Goal: Task Accomplishment & Management: Complete application form

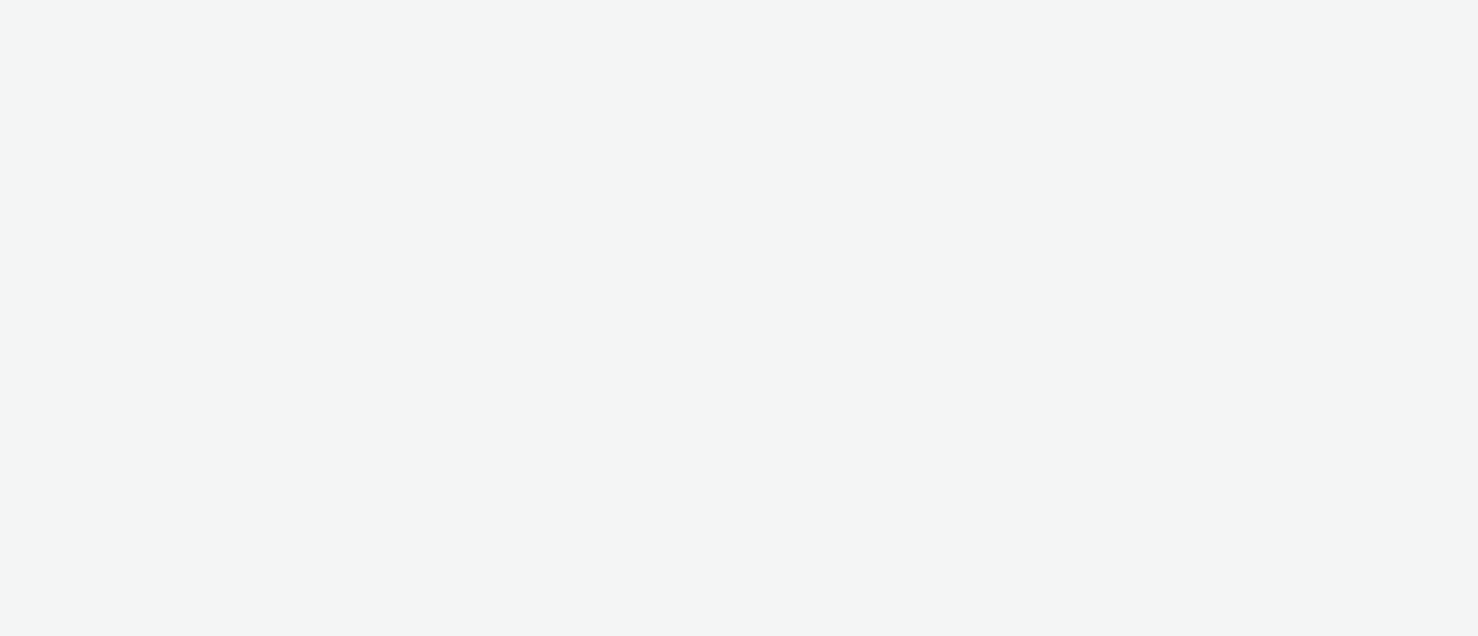
select select "ab85b118-b3fc-4d58-8204-61b74655165f"
select select "74646f0e-81e2-42d0-938d-1e49f1c87be8"
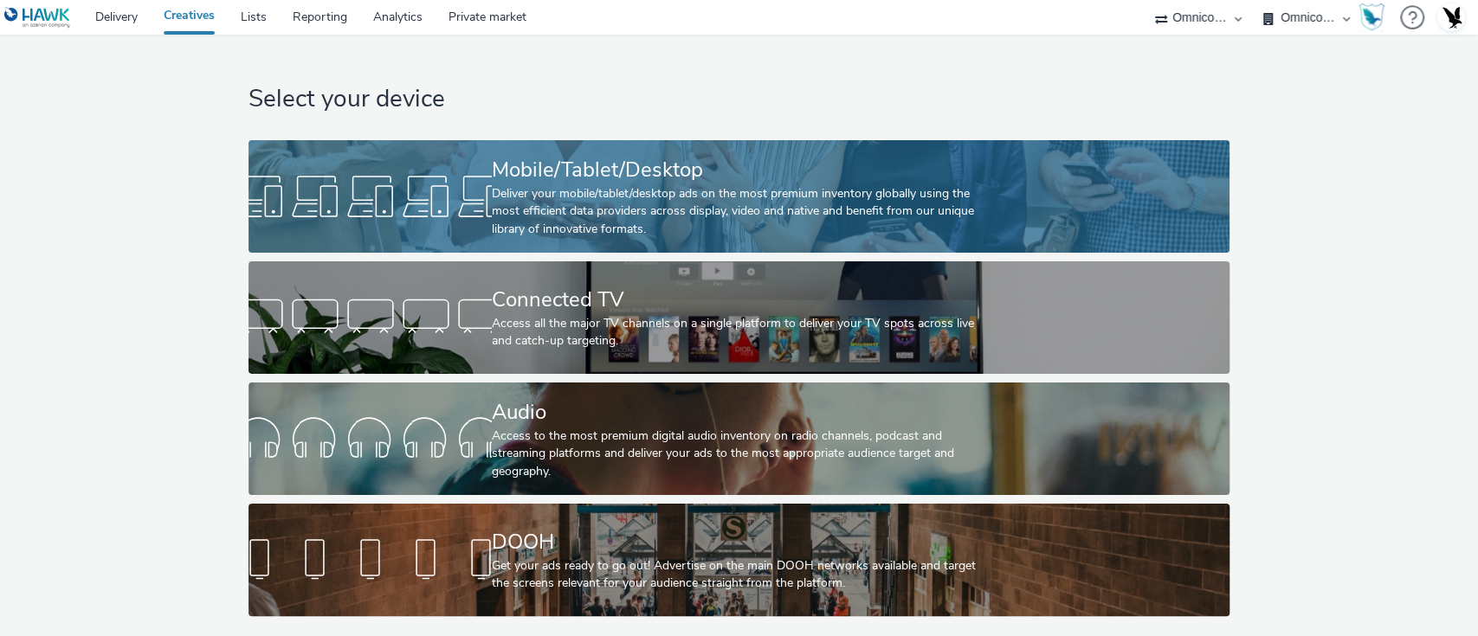
click at [345, 177] on div at bounding box center [369, 196] width 243 height 55
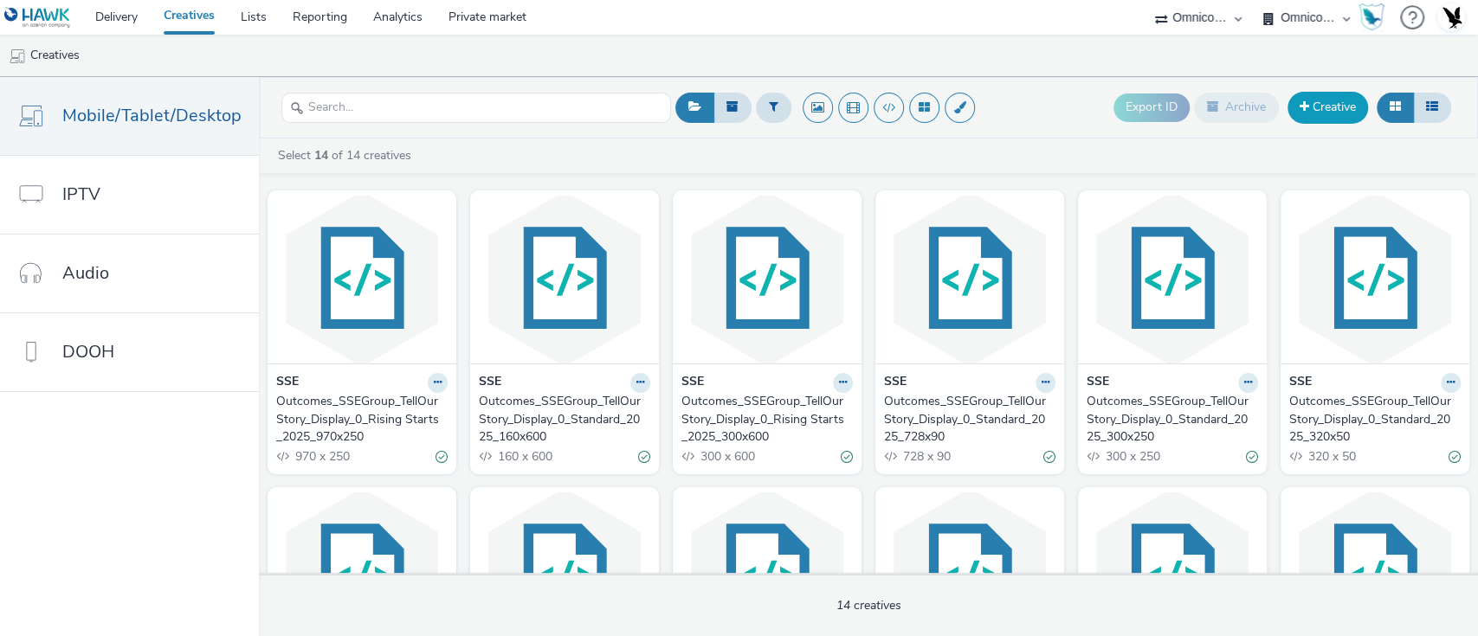
click at [1362, 111] on link "Creative" at bounding box center [1327, 107] width 81 height 31
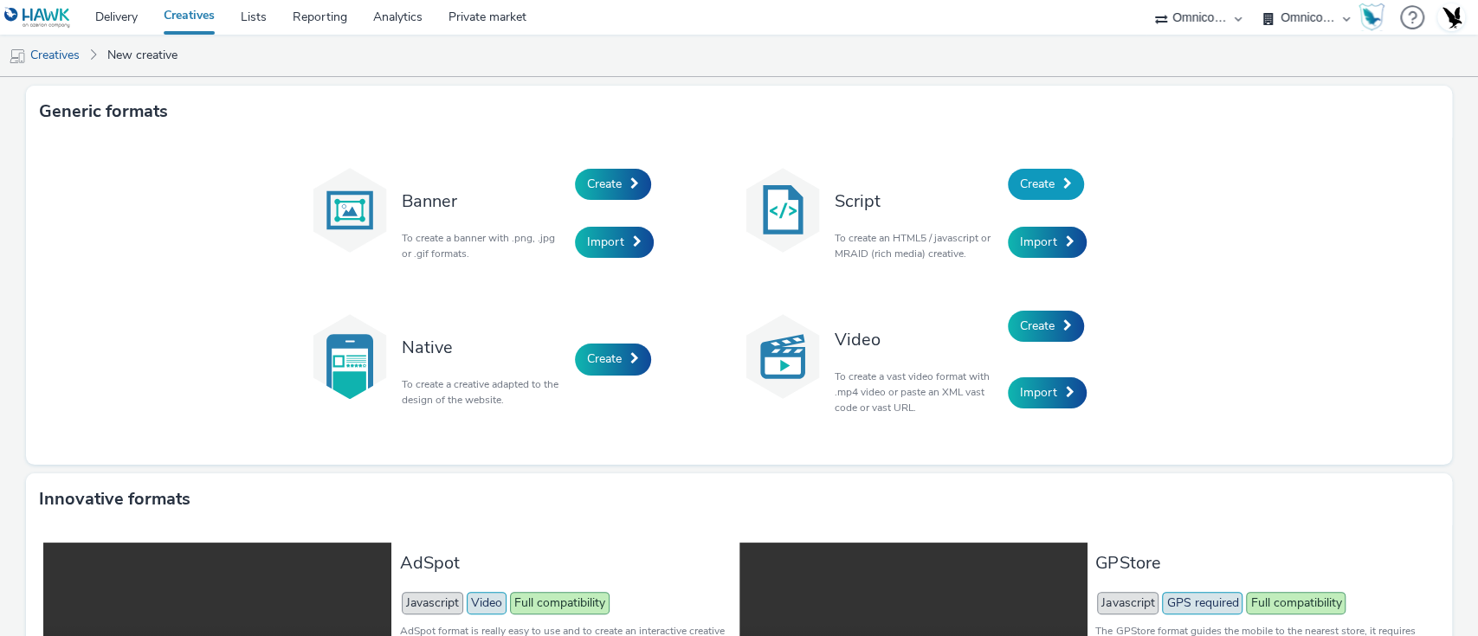
click at [1020, 185] on span "Create" at bounding box center [1037, 184] width 35 height 16
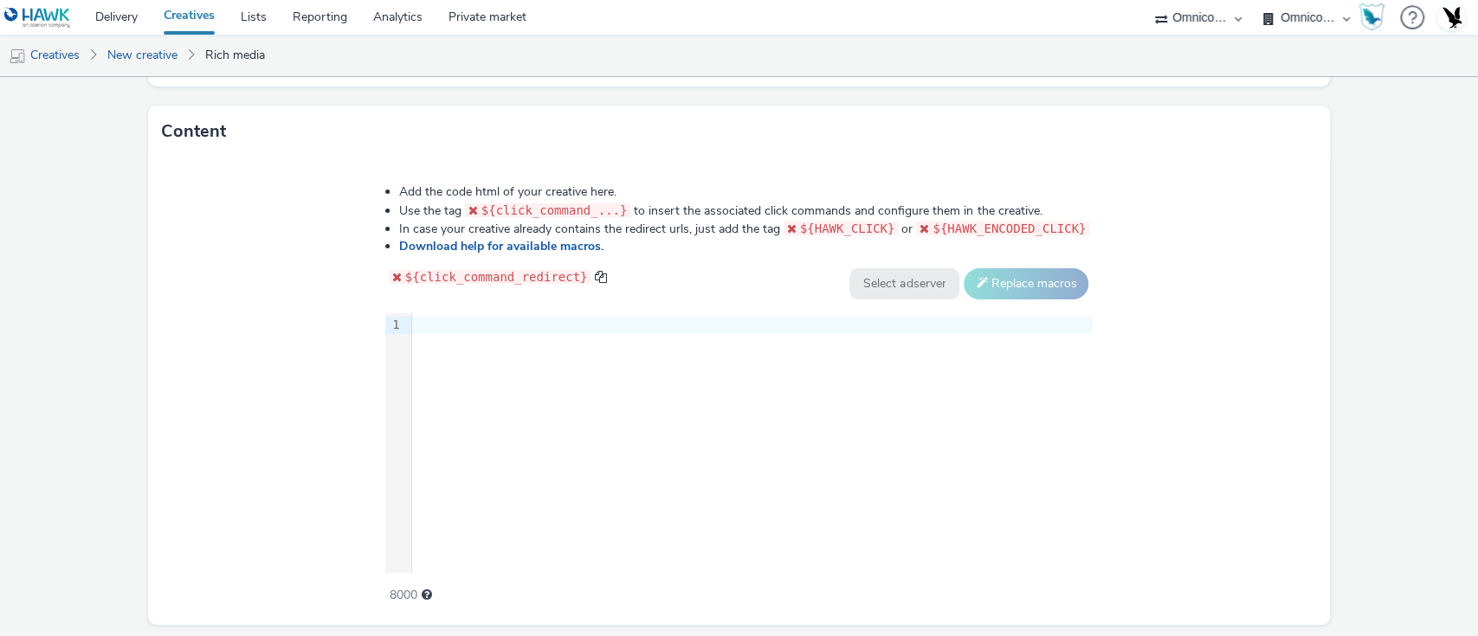
scroll to position [846, 0]
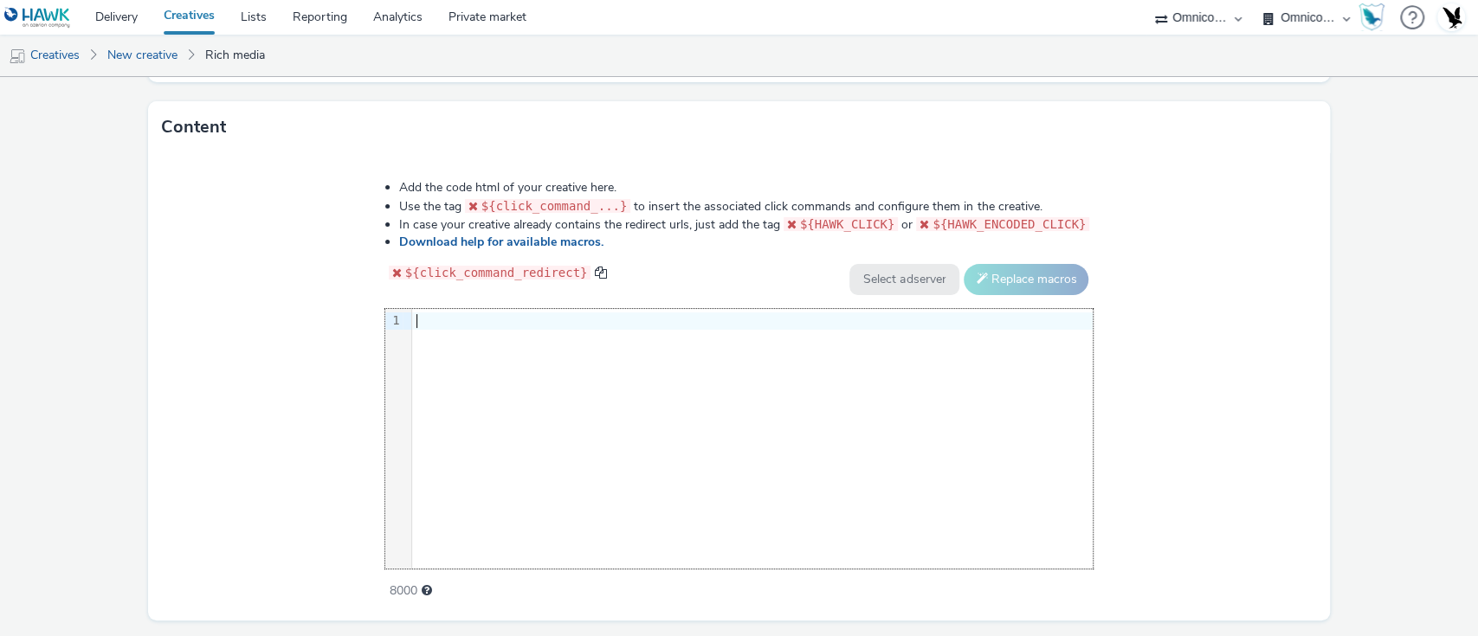
click at [488, 402] on div "9 1 ›" at bounding box center [739, 439] width 708 height 260
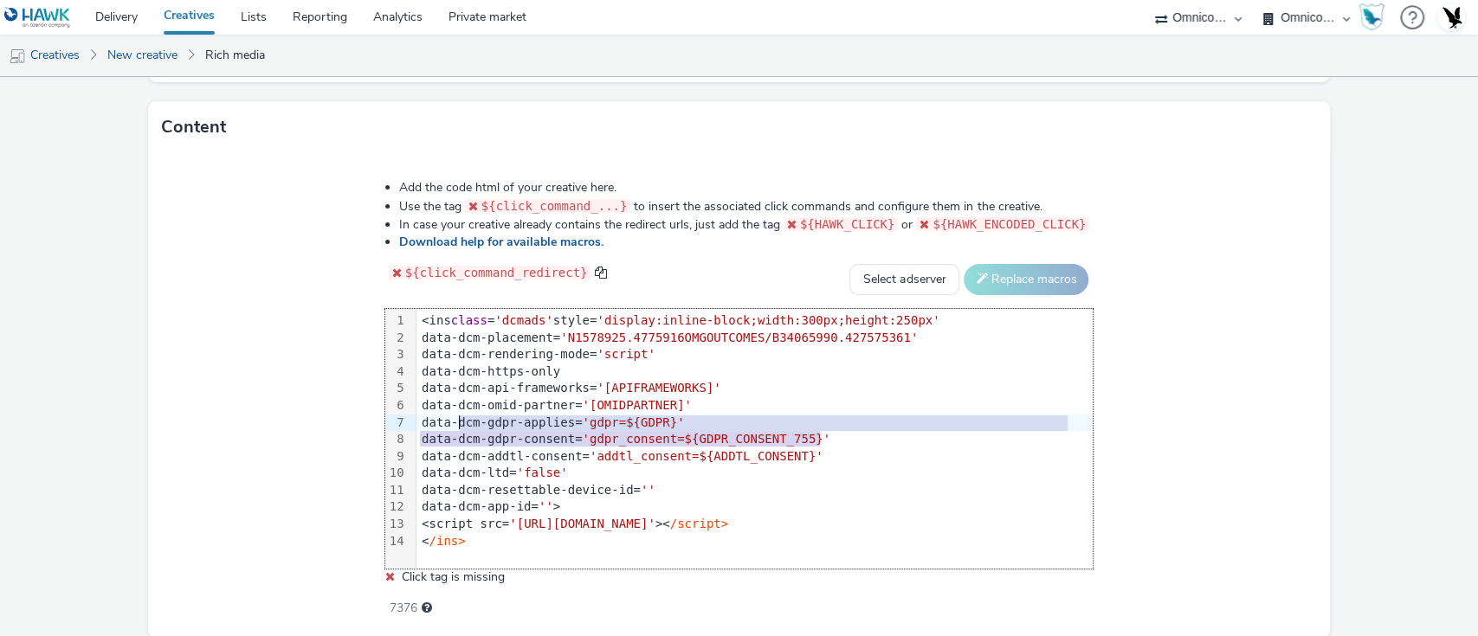
drag, startPoint x: 854, startPoint y: 434, endPoint x: 460, endPoint y: 416, distance: 394.3
click at [460, 416] on div "<ins class = 'dcmads' style= 'display:inline-block;width:300px;height:250px' da…" at bounding box center [754, 431] width 676 height 244
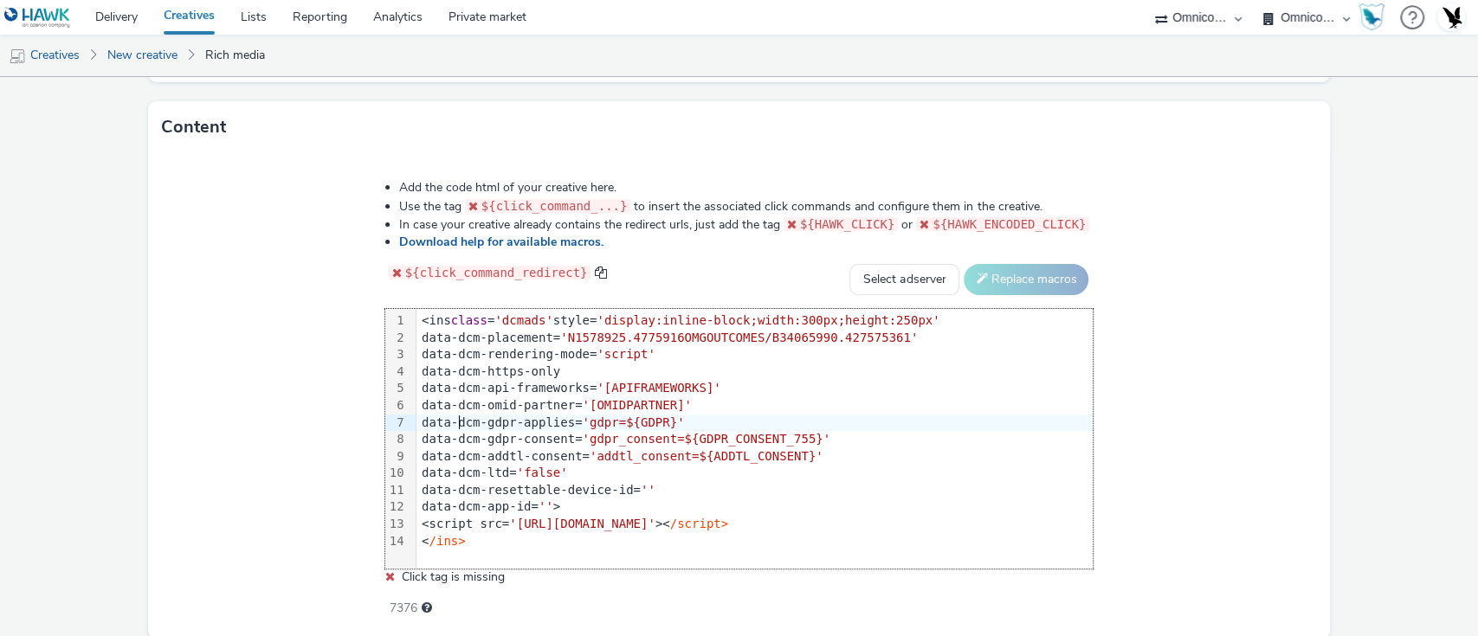
click at [460, 416] on div "data-dcm-gdpr-applies= 'gdpr=${GDPR}'" at bounding box center [754, 423] width 676 height 17
click at [889, 271] on select "Select adserver Sizmek DCM Adform Sting" at bounding box center [904, 279] width 110 height 31
select select "dcm"
click at [849, 264] on select "Select adserver Sizmek DCM Adform Sting" at bounding box center [904, 279] width 110 height 31
click at [1018, 280] on button "Replace macros" at bounding box center [1026, 279] width 125 height 31
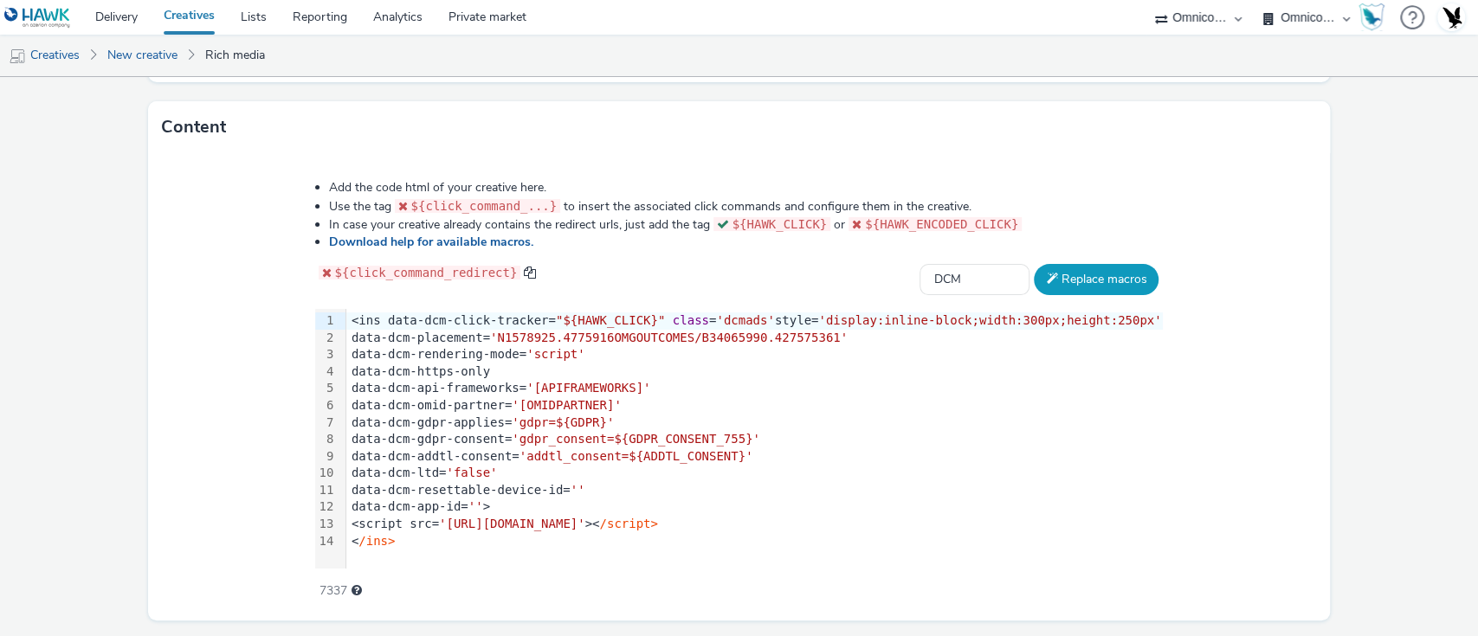
click at [1034, 280] on button "Replace macros" at bounding box center [1096, 279] width 125 height 31
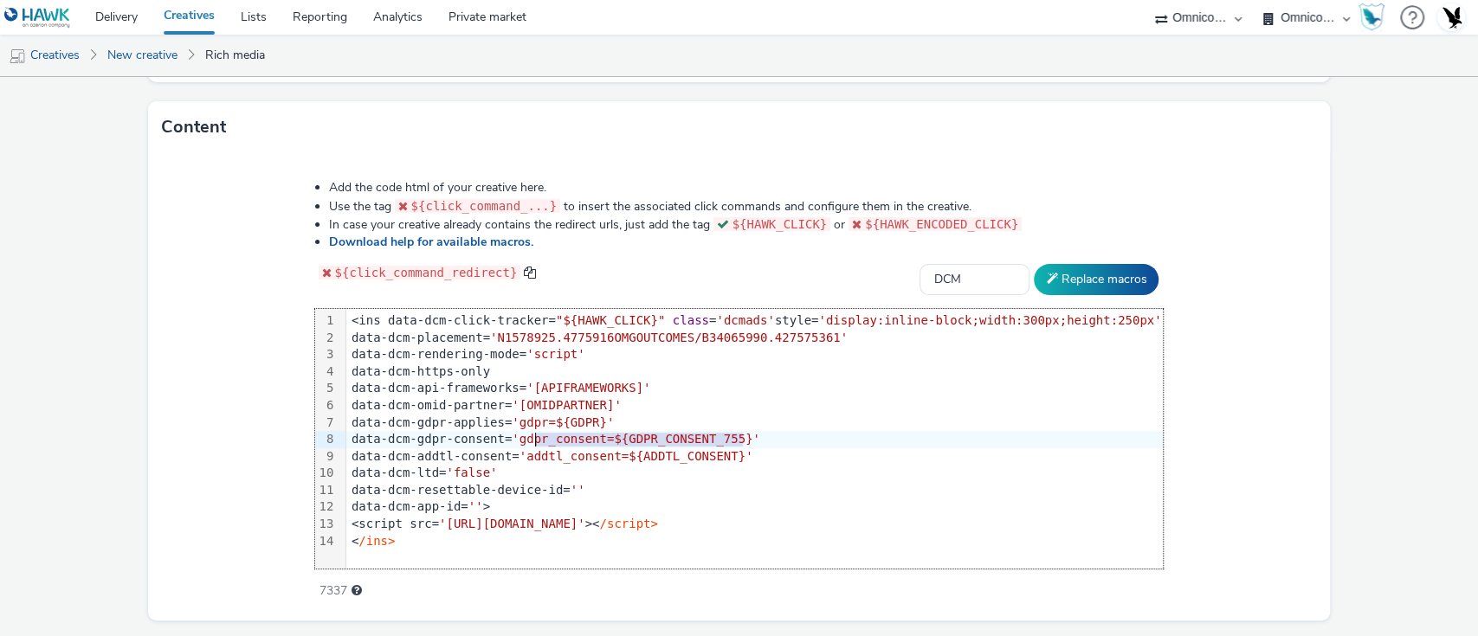
drag, startPoint x: 769, startPoint y: 428, endPoint x: 558, endPoint y: 435, distance: 211.4
click at [558, 435] on div "data-dcm-gdpr-consent= 'gdpr_consent=${GDPR_CONSENT_755}'" at bounding box center [754, 439] width 817 height 17
click at [550, 435] on span "'gdpr_consent=${GDPR_CONSENT_755}'" at bounding box center [636, 439] width 248 height 14
drag, startPoint x: 550, startPoint y: 434, endPoint x: 776, endPoint y: 439, distance: 226.0
click at [776, 439] on div "data-dcm-gdpr-consent= 'gdpr_consent=${GDPR_CONSENT_755}'" at bounding box center [754, 439] width 817 height 17
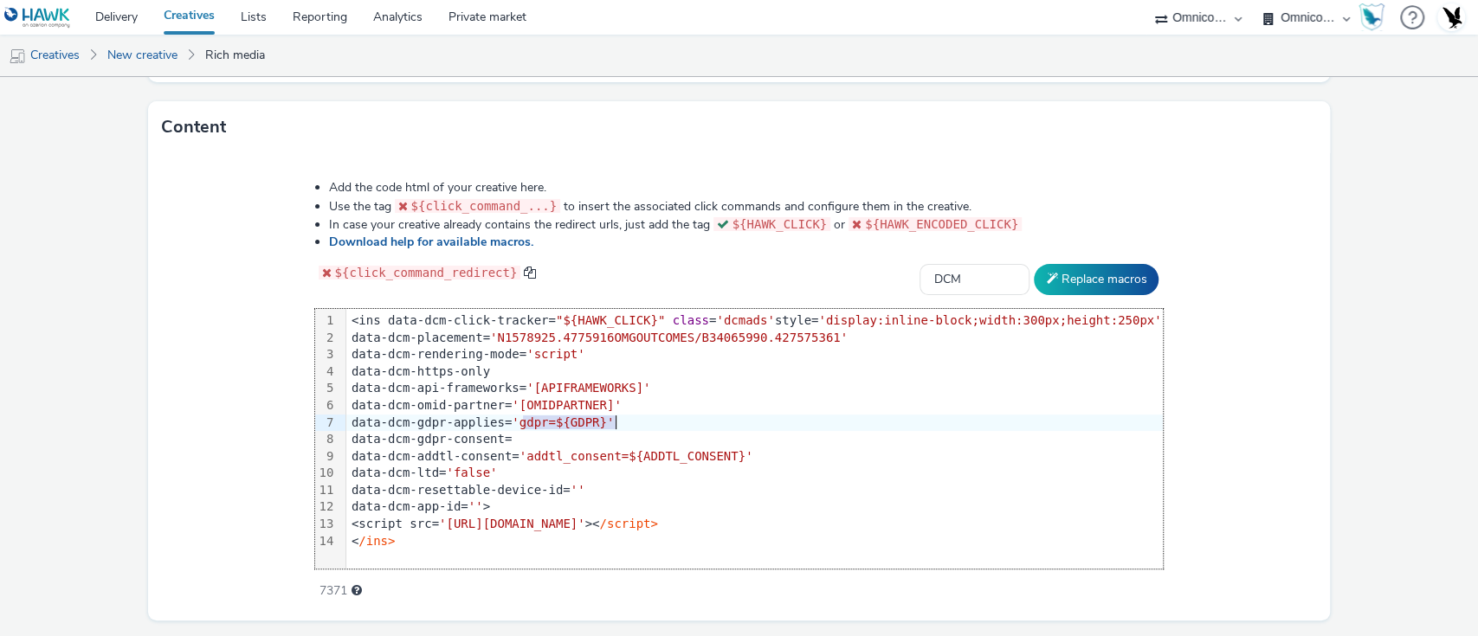
drag, startPoint x: 547, startPoint y: 417, endPoint x: 678, endPoint y: 426, distance: 131.0
click at [678, 426] on div "data-dcm-gdpr-applies= 'gdpr=${GDPR}'" at bounding box center [754, 423] width 817 height 17
click at [614, 422] on span "'gdpr=${GDPR}'" at bounding box center [563, 423] width 102 height 14
drag, startPoint x: 650, startPoint y: 417, endPoint x: 544, endPoint y: 416, distance: 106.5
click at [544, 416] on div "data-dcm-gdpr-applies= 'gdpr=${GDPR}'" at bounding box center [754, 423] width 817 height 17
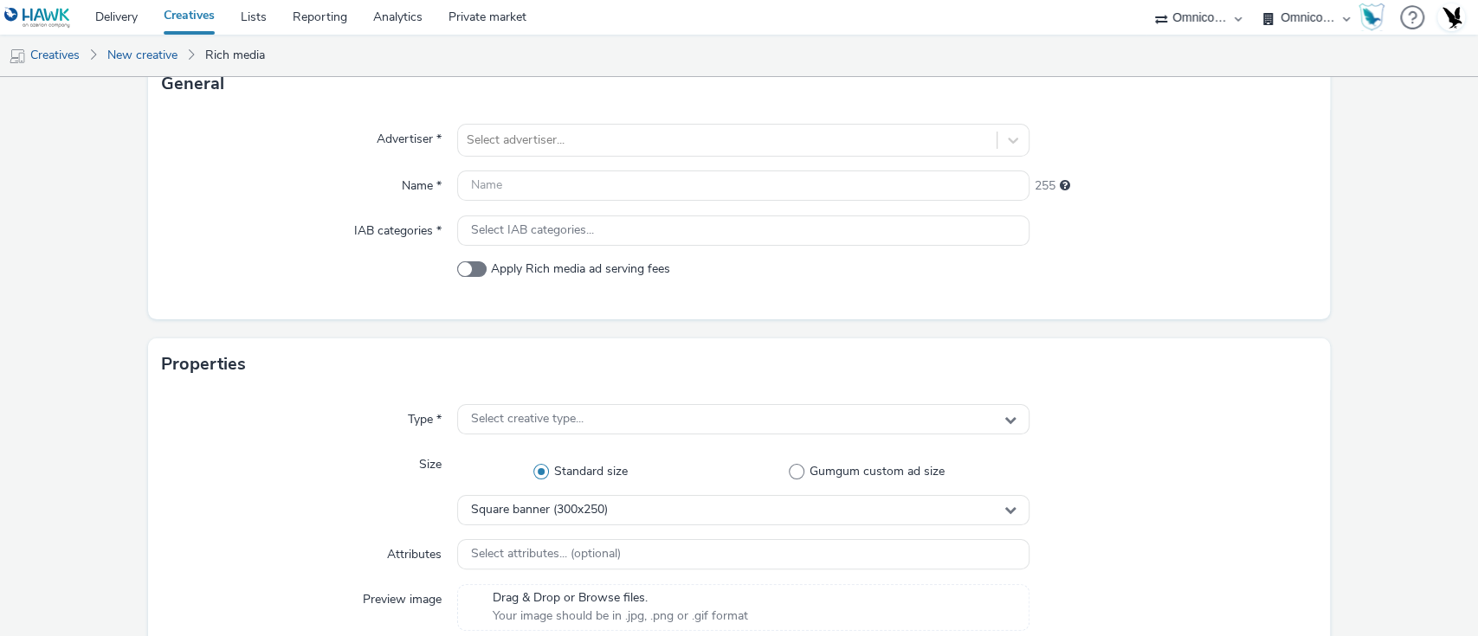
scroll to position [0, 0]
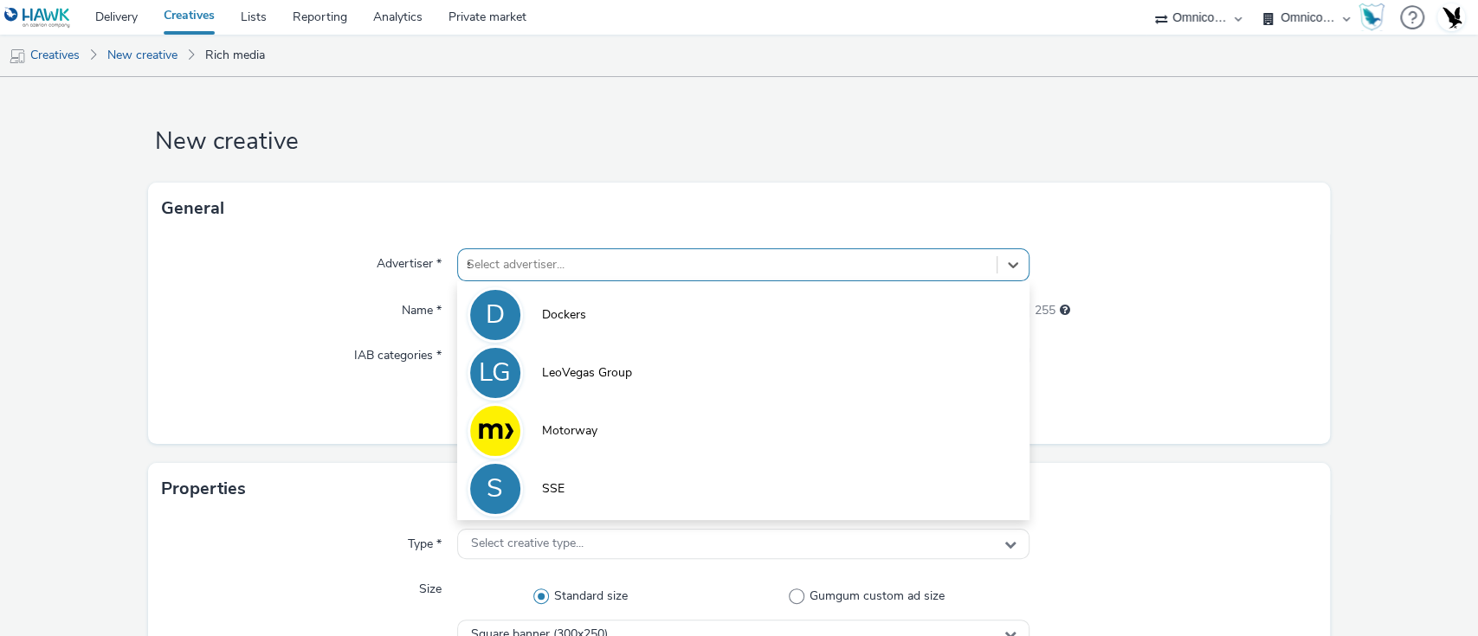
click at [872, 266] on div "s" at bounding box center [728, 265] width 522 height 21
type input "ss"
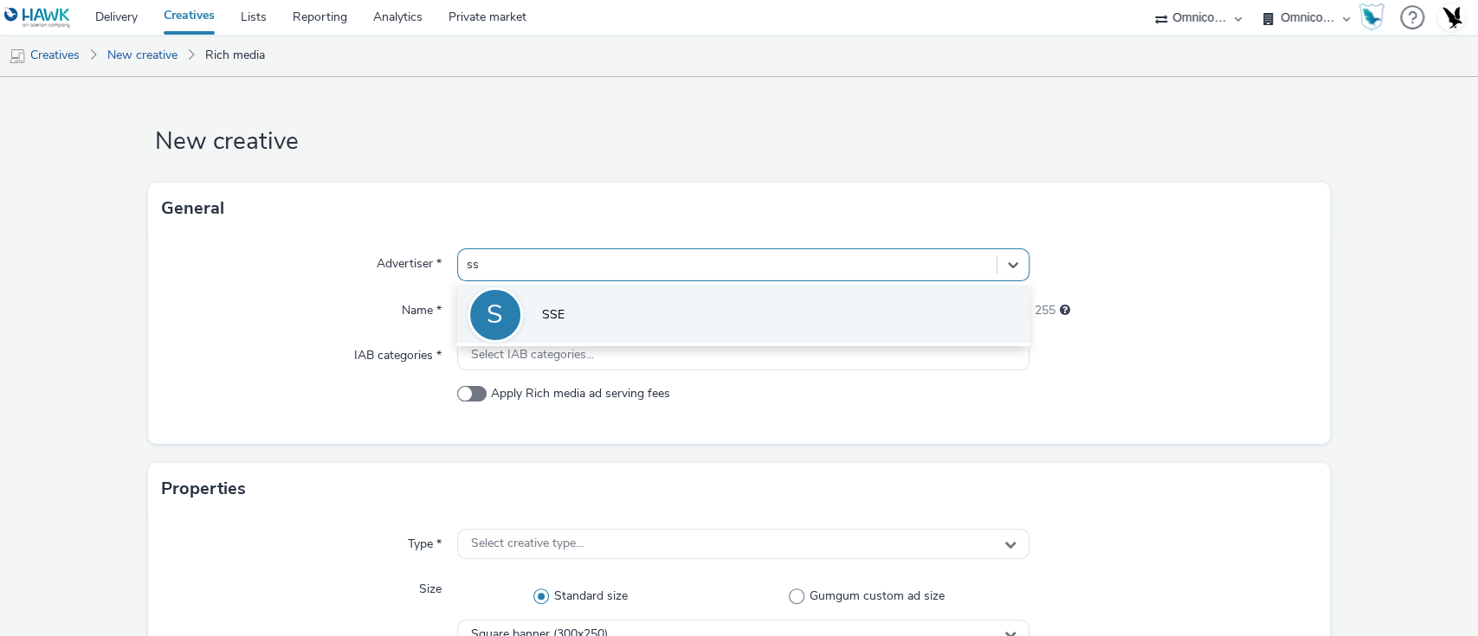
click at [609, 313] on li "S SSE" at bounding box center [743, 314] width 573 height 58
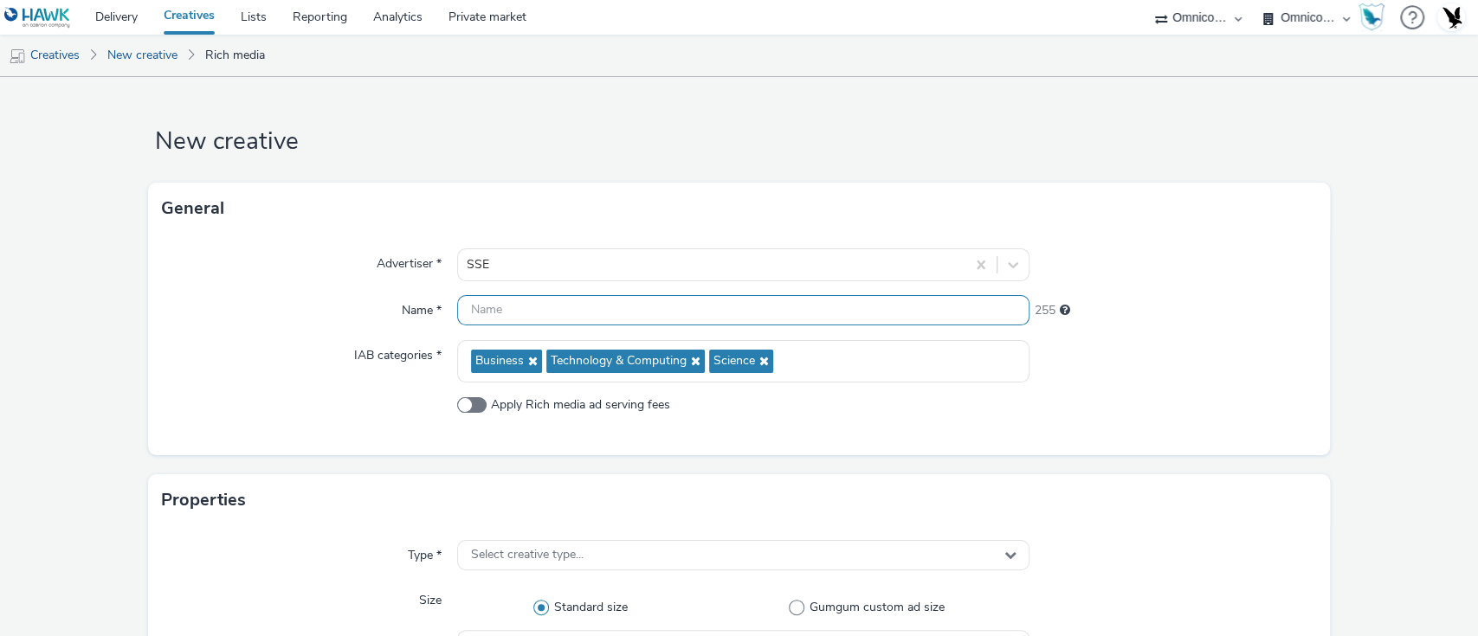
click at [541, 325] on input "text" at bounding box center [743, 310] width 573 height 30
paste input "[Country]_[Advertiser]_[CampaignName]_[PlatformHosted]_[CreativeType]_[Exp/NonE…"
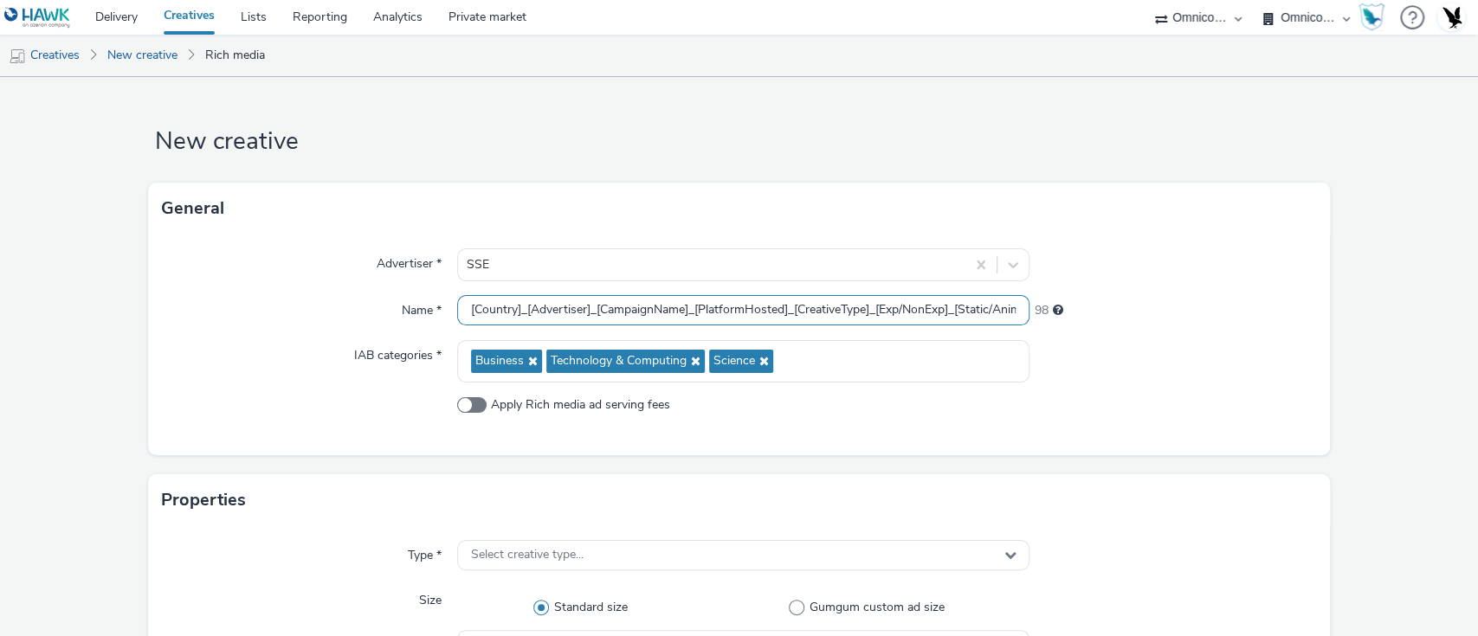
drag, startPoint x: 515, startPoint y: 314, endPoint x: 313, endPoint y: 306, distance: 202.7
click at [313, 306] on div "Name * [Country]_[Advertiser]_[CampaignName]_[PlatformHosted]_[CreativeType]_[E…" at bounding box center [739, 310] width 1155 height 31
click at [465, 300] on input "[Country]_[Advertiser]_[CampaignName]_[PlatformHosted]_[CreativeType]_[Exp/NonE…" at bounding box center [743, 310] width 573 height 30
drag, startPoint x: 516, startPoint y: 306, endPoint x: 249, endPoint y: 154, distance: 307.1
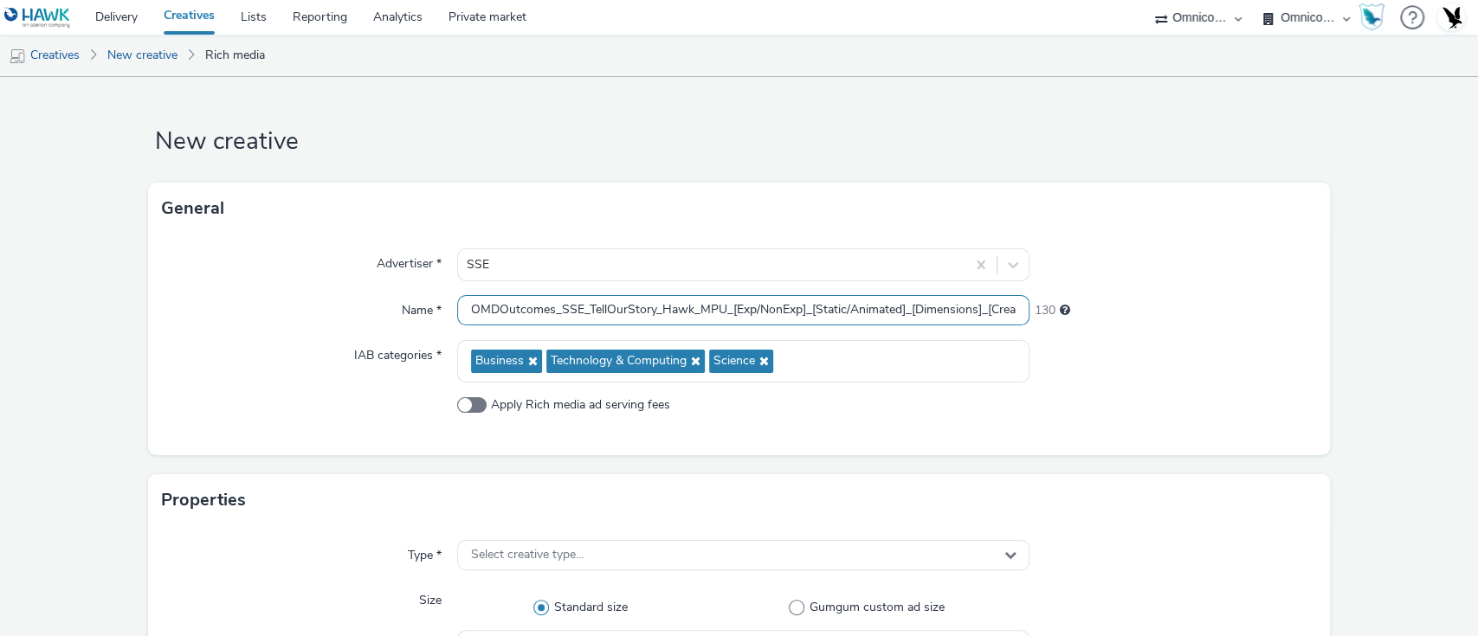
type input "OMDOutcomes_SSE_TellOurStory_Hawk_MPU_[Exp/NonExp]_[Static/Animated]_[Dimension…"
click at [753, 308] on input "OMDOutcomes_SSE_TellOurStory_Hawk_MPU_[Exp/NonExp]_[Static/Animated]_[Dimension…" at bounding box center [743, 310] width 573 height 30
